Goal: Find specific page/section: Find specific page/section

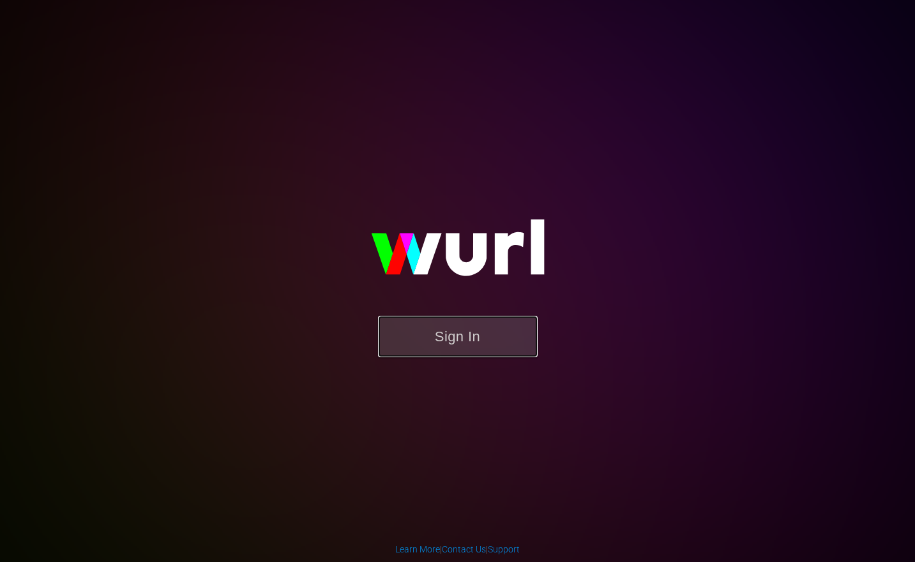
click at [442, 342] on button "Sign In" at bounding box center [458, 336] width 160 height 41
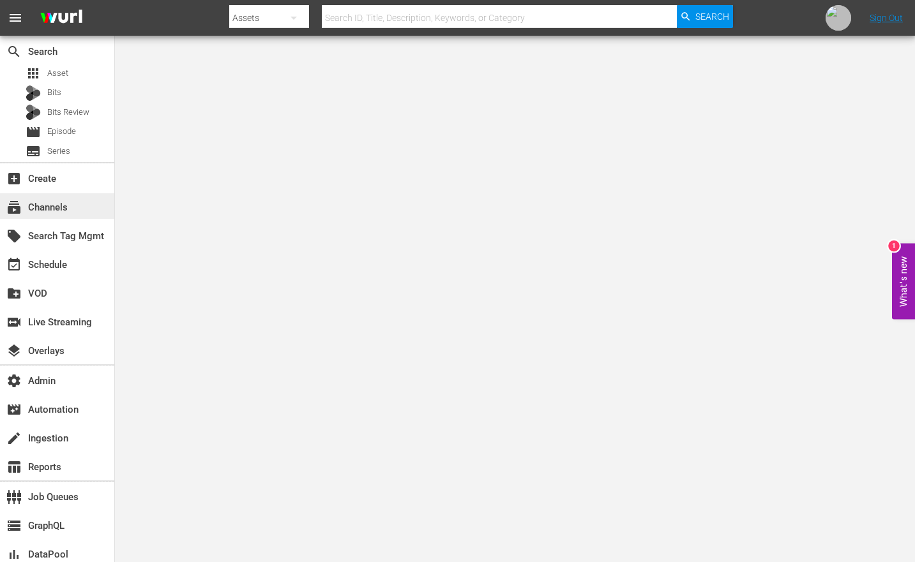
click at [70, 213] on div "subscriptions Channels" at bounding box center [57, 206] width 114 height 26
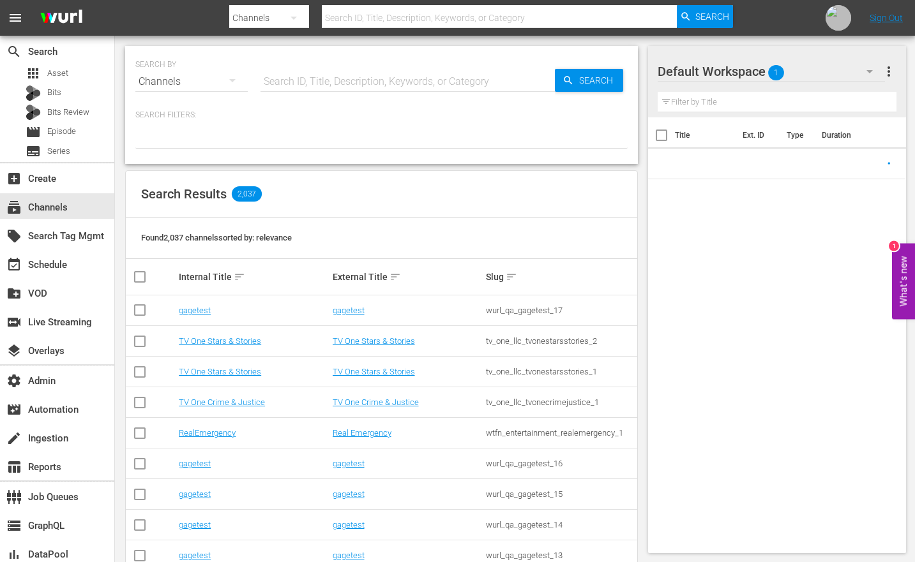
click at [364, 64] on div "SEARCH BY Search By Channels Search ID, Title, Description, Keywords, or Catego…" at bounding box center [381, 74] width 492 height 46
click at [362, 79] on input "text" at bounding box center [407, 81] width 294 height 31
paste input "sysdata_s_p_a_fifa_5"
type input "sysdata_s_p_a_fifa_5"
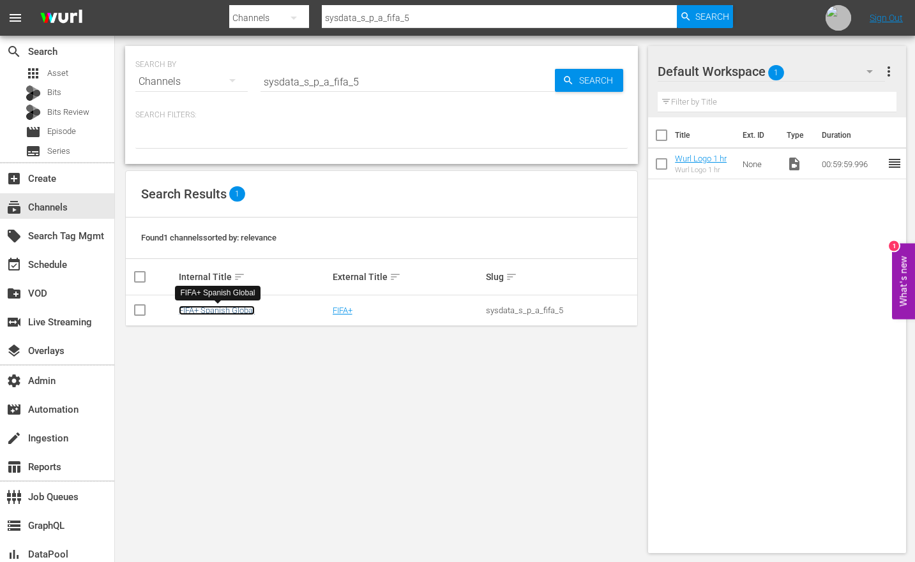
click at [231, 310] on link "FIFA+ Spanish Global" at bounding box center [217, 311] width 76 height 10
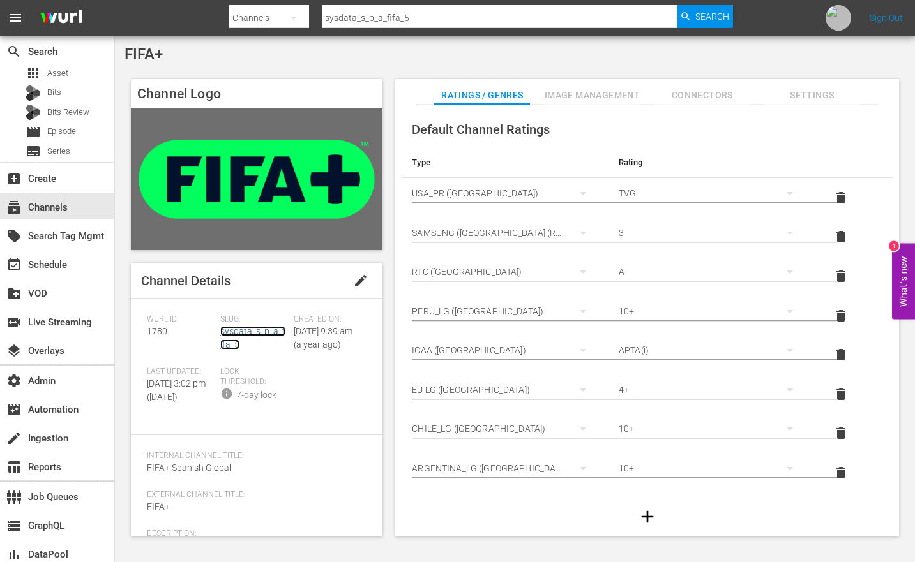
click at [231, 335] on link "sysdata_s_p_a_fifa_5" at bounding box center [252, 338] width 65 height 24
